Goal: Task Accomplishment & Management: Manage account settings

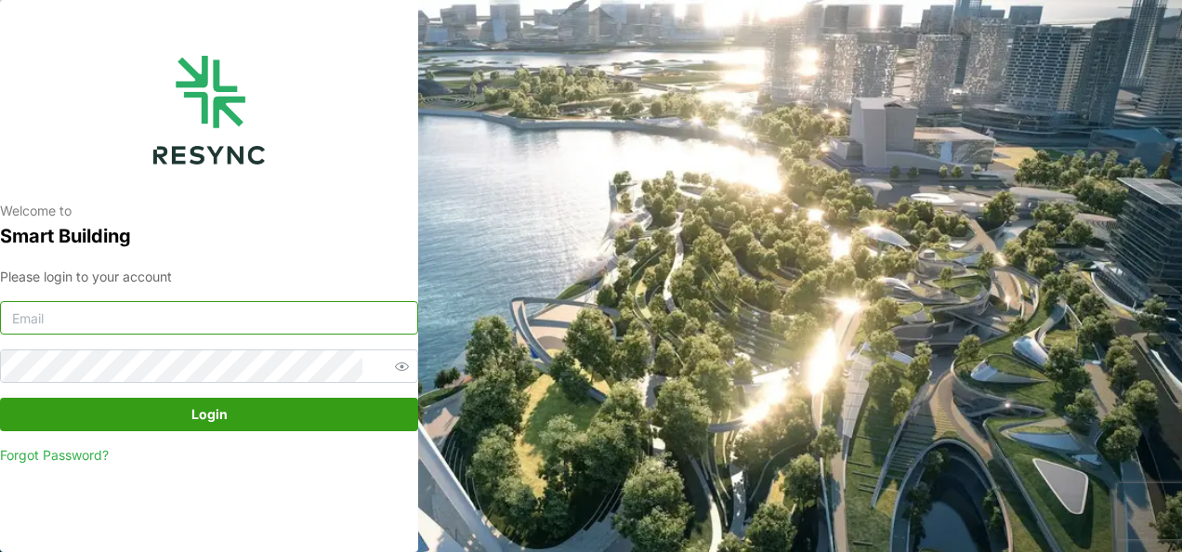
click at [193, 334] on div "Please login to your account Login Forgot Password?" at bounding box center [209, 366] width 418 height 199
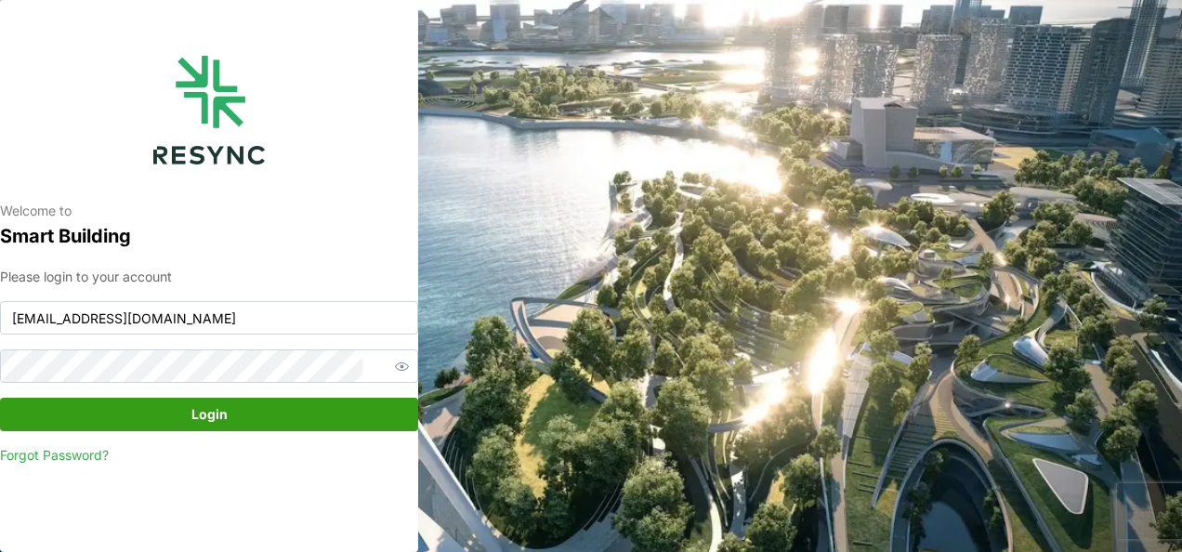
click at [240, 408] on span "Login" at bounding box center [209, 415] width 383 height 32
click at [248, 418] on span "Login" at bounding box center [209, 415] width 383 height 32
drag, startPoint x: 242, startPoint y: 321, endPoint x: 318, endPoint y: 331, distance: 76.8
click at [318, 331] on input "burhanamali.arshad@continental-corporation.com" at bounding box center [209, 317] width 418 height 33
type input "burhanamali.arshad@continental.com"
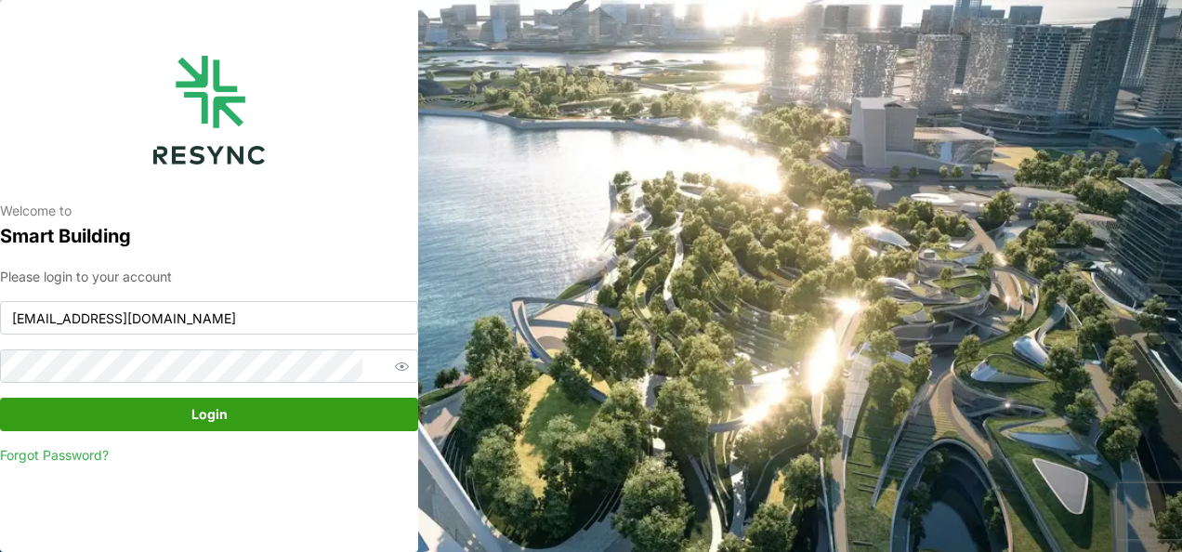
click at [323, 422] on span "Login" at bounding box center [209, 415] width 383 height 32
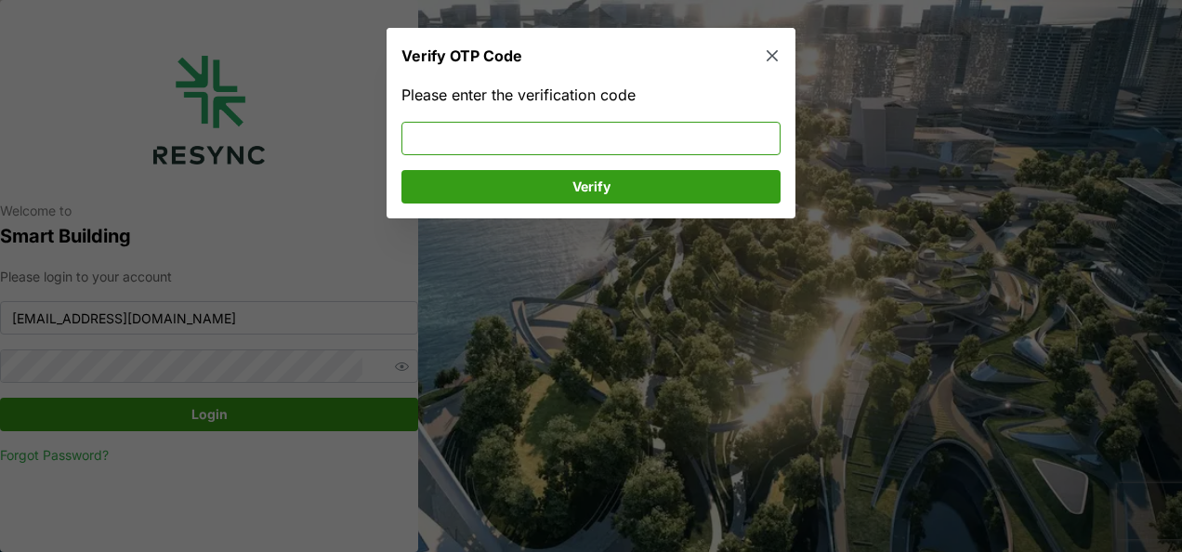
click at [533, 153] on input at bounding box center [590, 137] width 379 height 33
type input "796225"
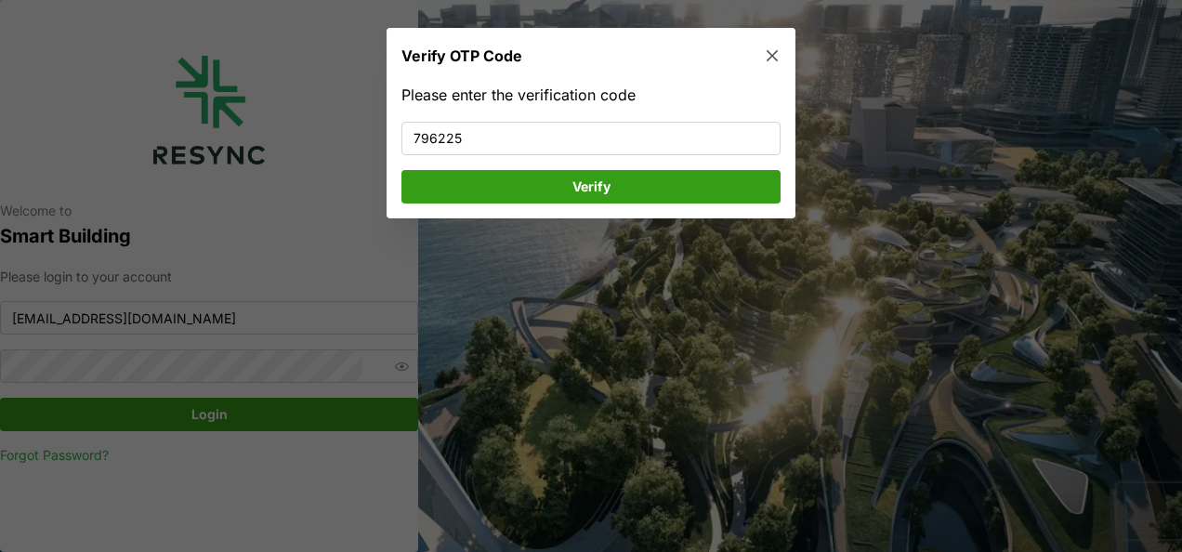
click at [548, 178] on span "Verify" at bounding box center [591, 186] width 344 height 32
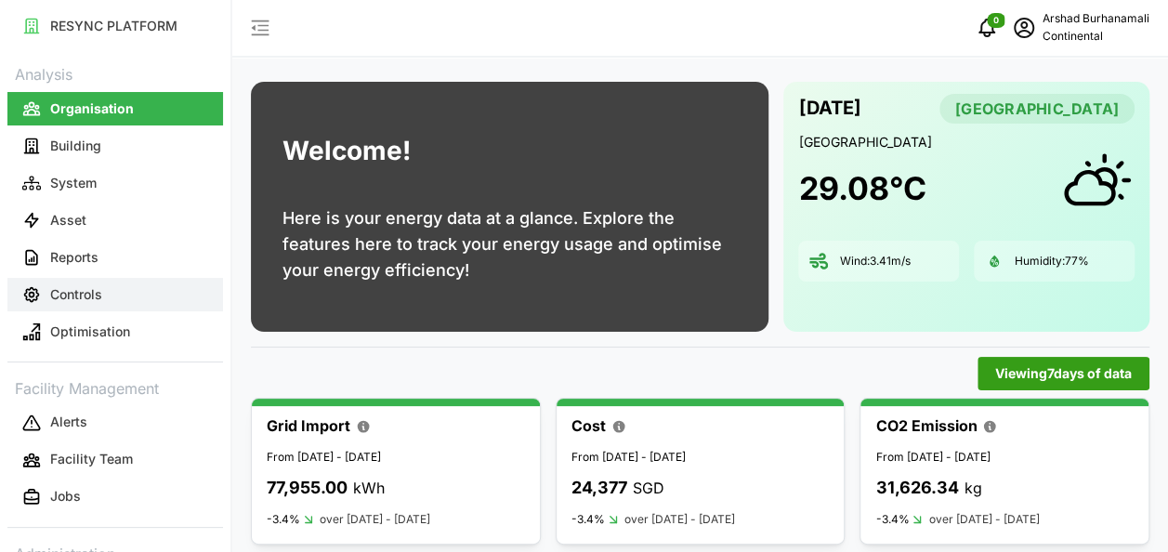
click at [134, 298] on button "Controls" at bounding box center [115, 294] width 216 height 33
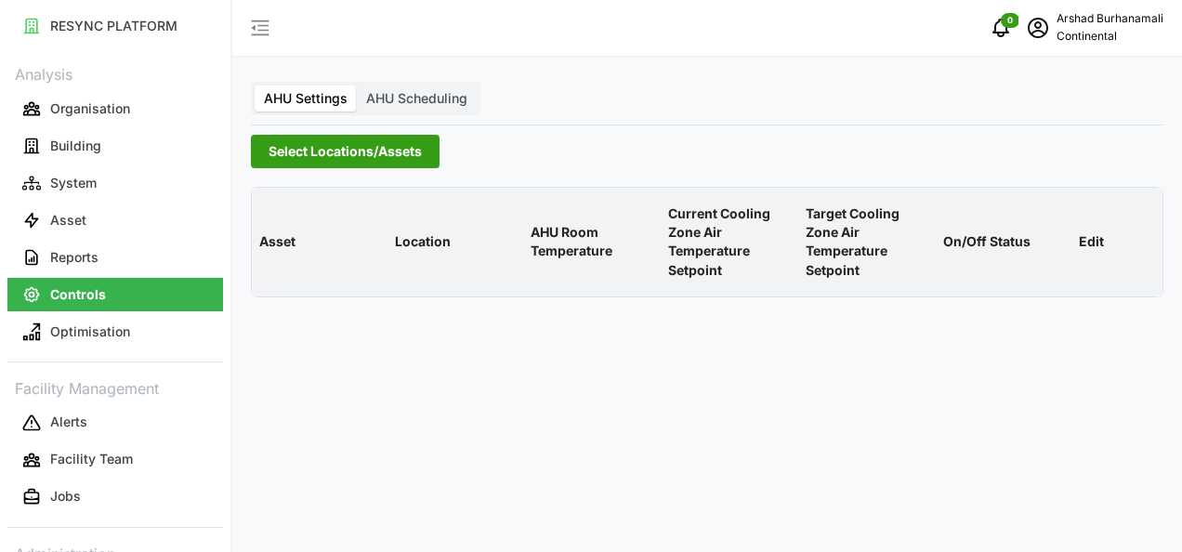
click at [293, 154] on span "Select Locations/Assets" at bounding box center [345, 152] width 153 height 32
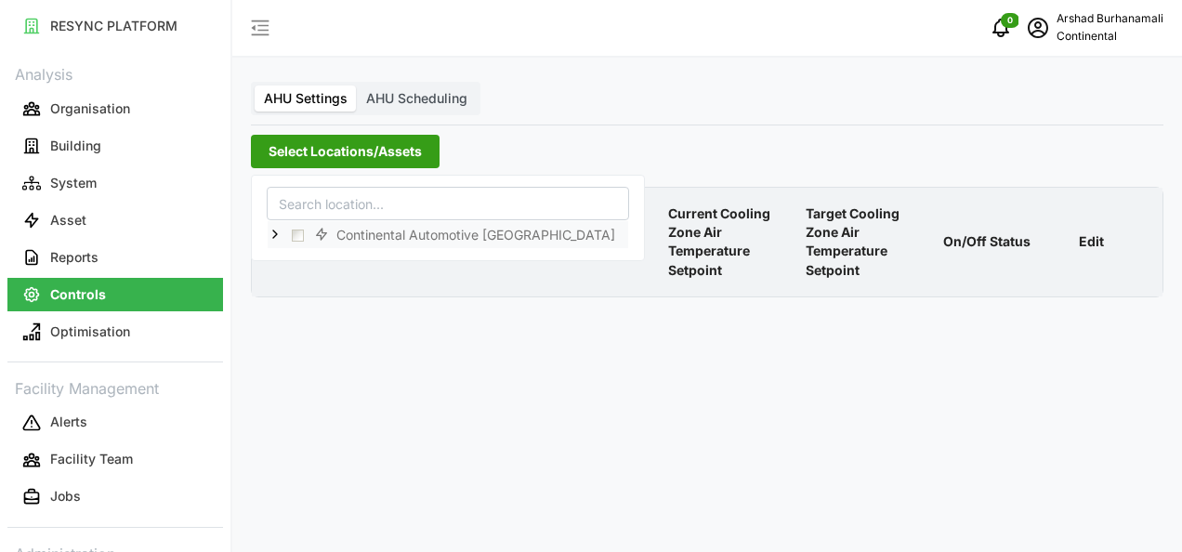
click at [269, 228] on icon at bounding box center [275, 235] width 15 height 15
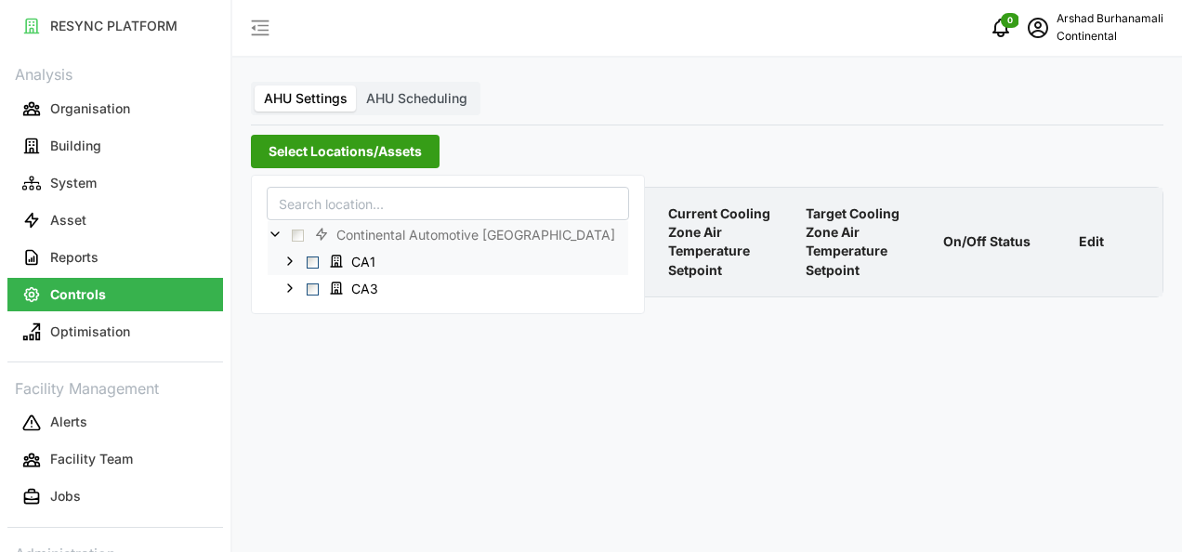
click at [313, 262] on span "Select CA1" at bounding box center [313, 262] width 12 height 12
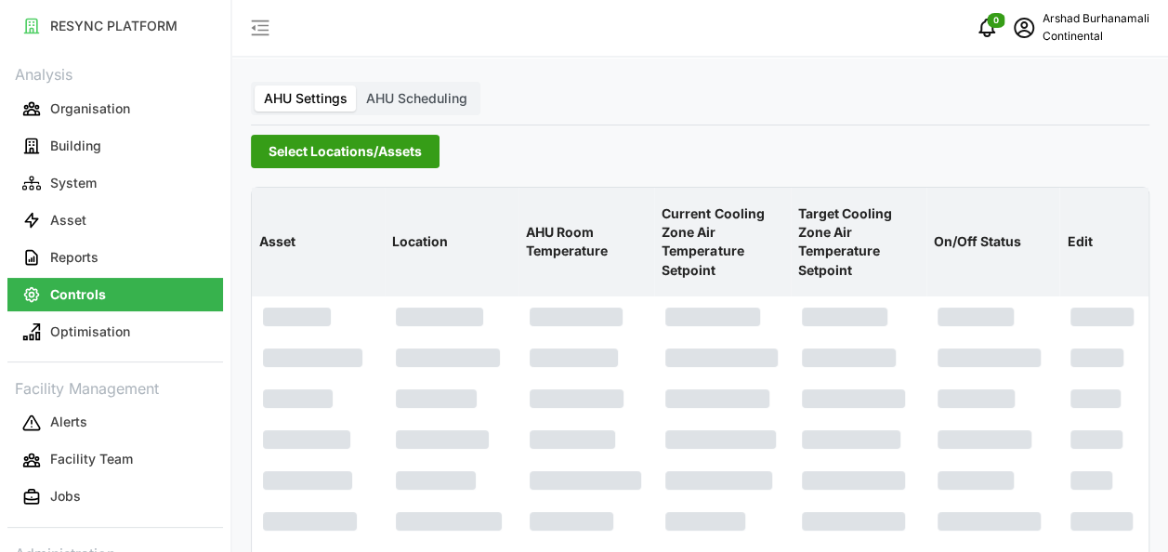
click at [737, 229] on p "Current Cooling Zone Air Temperature Setpoint" at bounding box center [722, 242] width 128 height 105
